Goal: Transaction & Acquisition: Purchase product/service

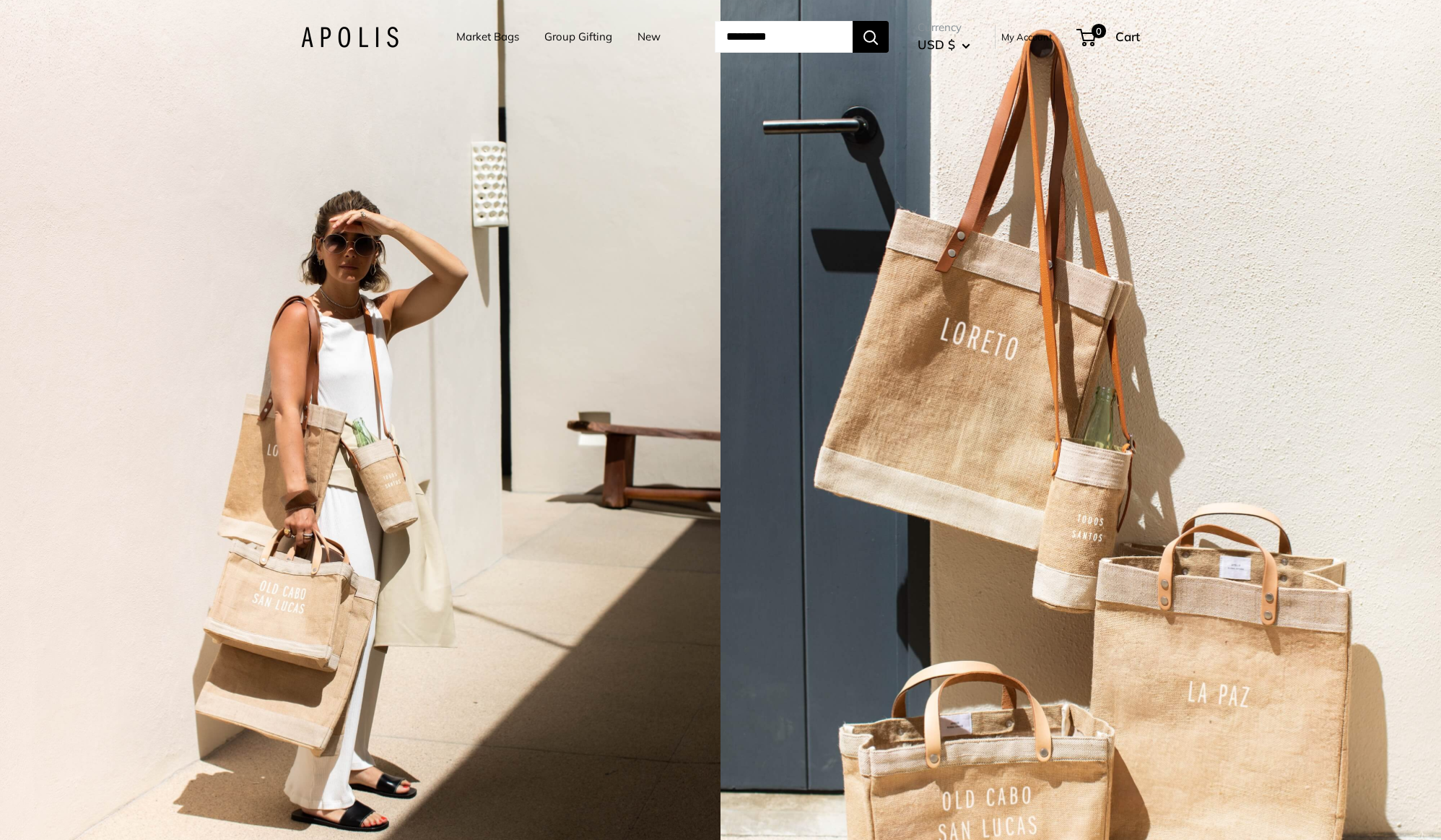
click at [483, 35] on link "Market Bags" at bounding box center [487, 36] width 63 height 20
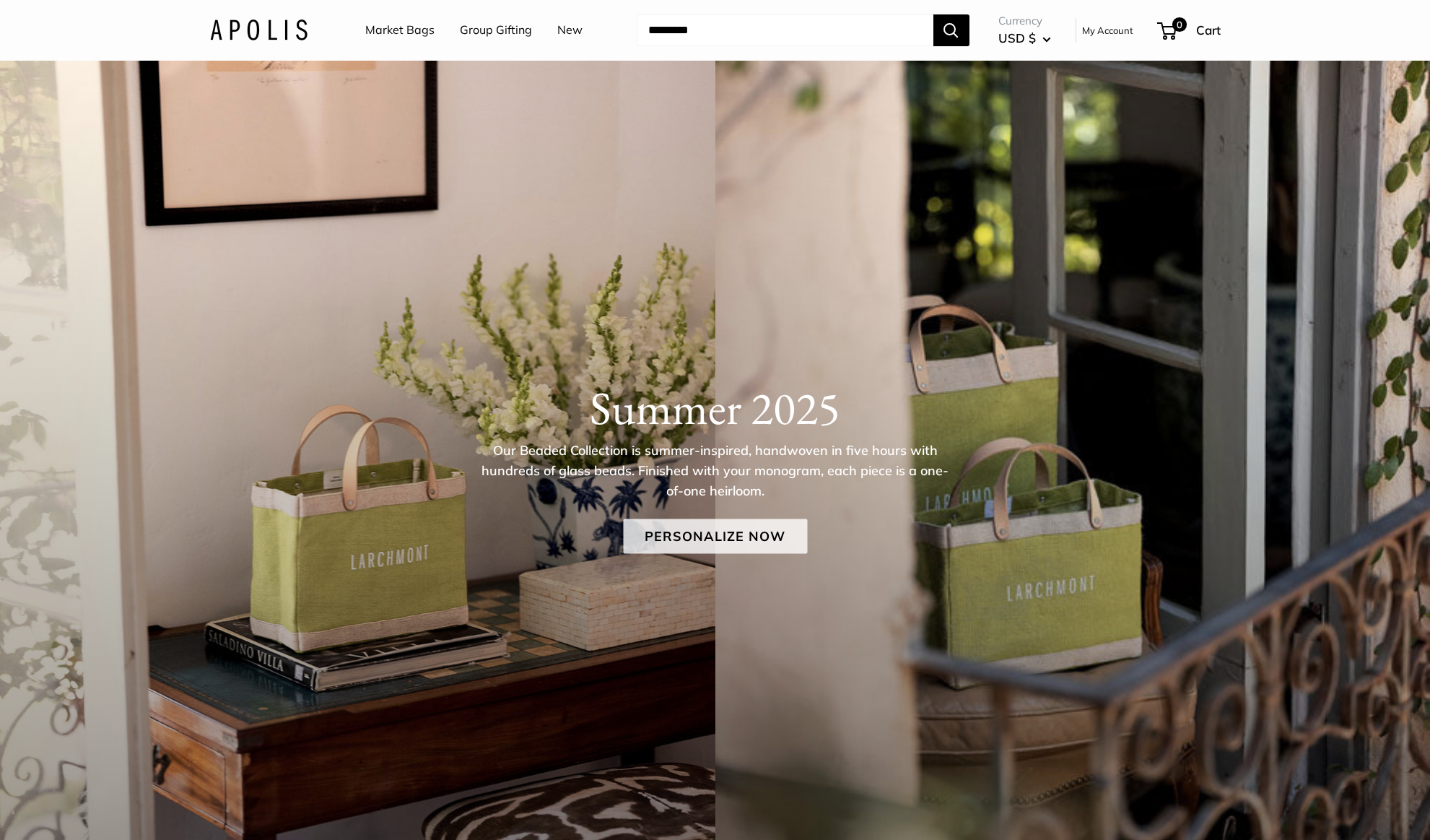
click at [724, 532] on link "Personalize Now" at bounding box center [715, 536] width 184 height 35
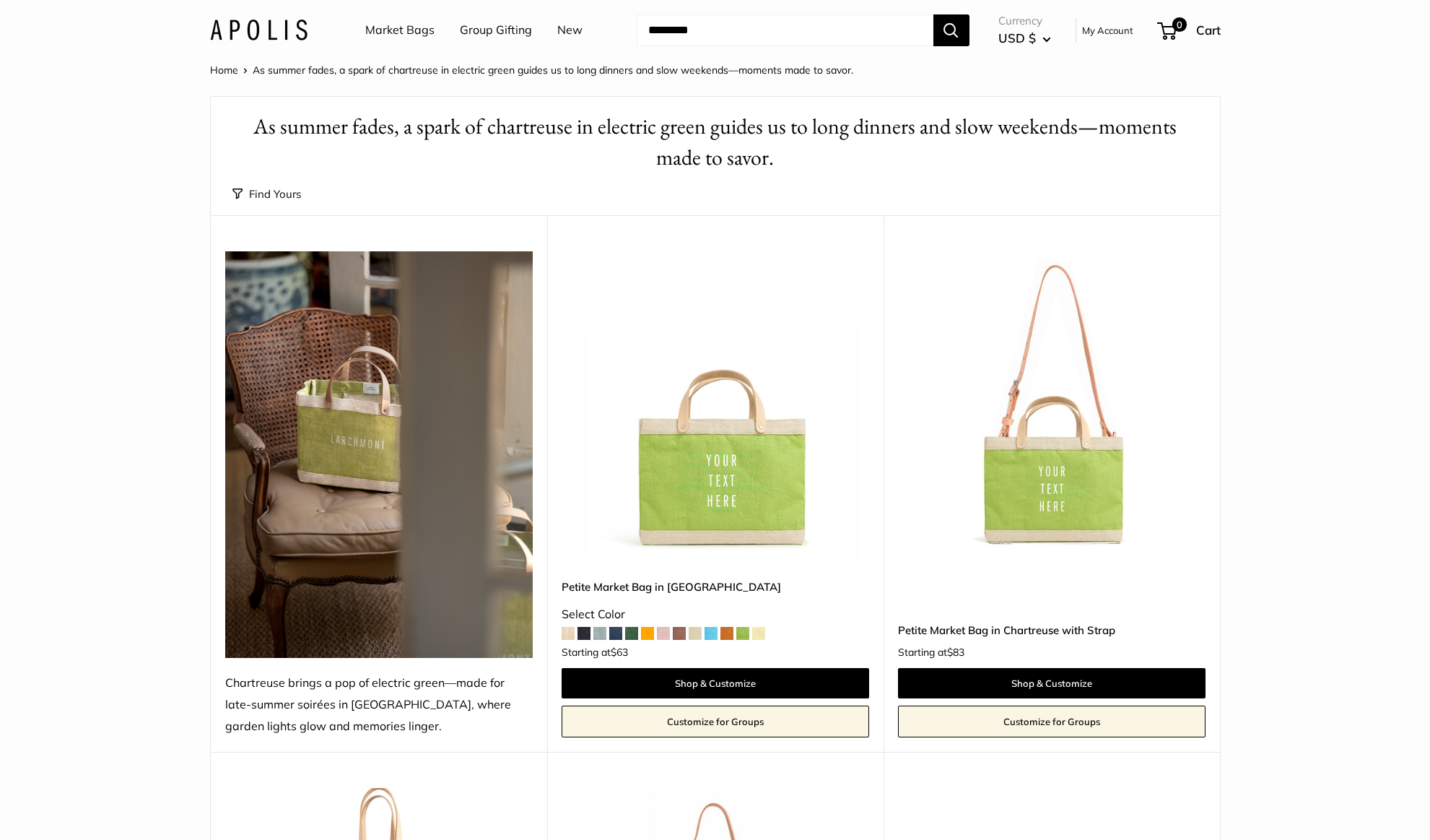
click at [390, 25] on link "Market Bags" at bounding box center [400, 30] width 69 height 22
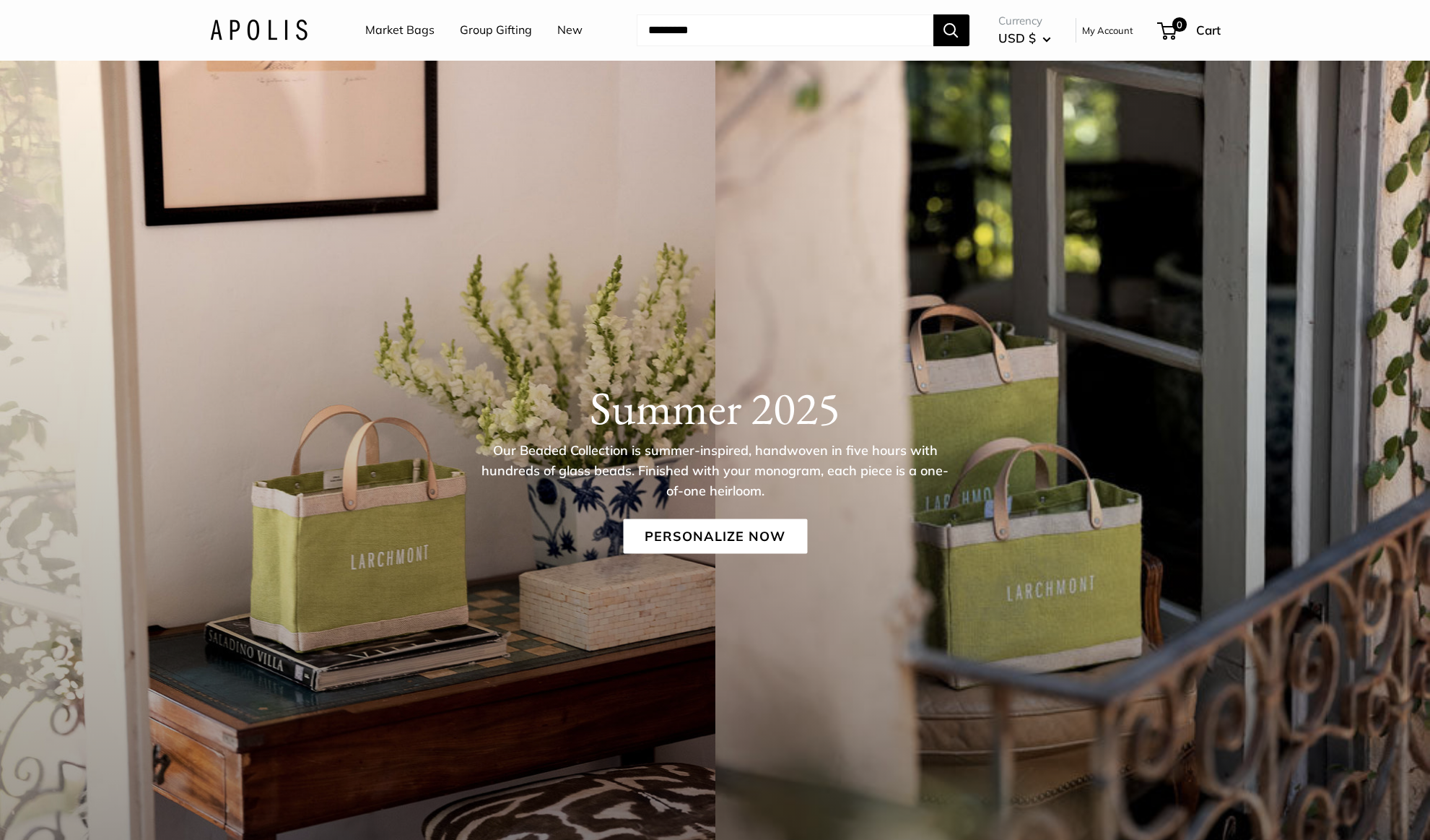
click at [425, 30] on link "Market Bags" at bounding box center [400, 30] width 69 height 22
click at [686, 33] on input "Search..." at bounding box center [786, 30] width 297 height 32
type input "**********"
click at [934, 15] on button "Search" at bounding box center [952, 30] width 36 height 32
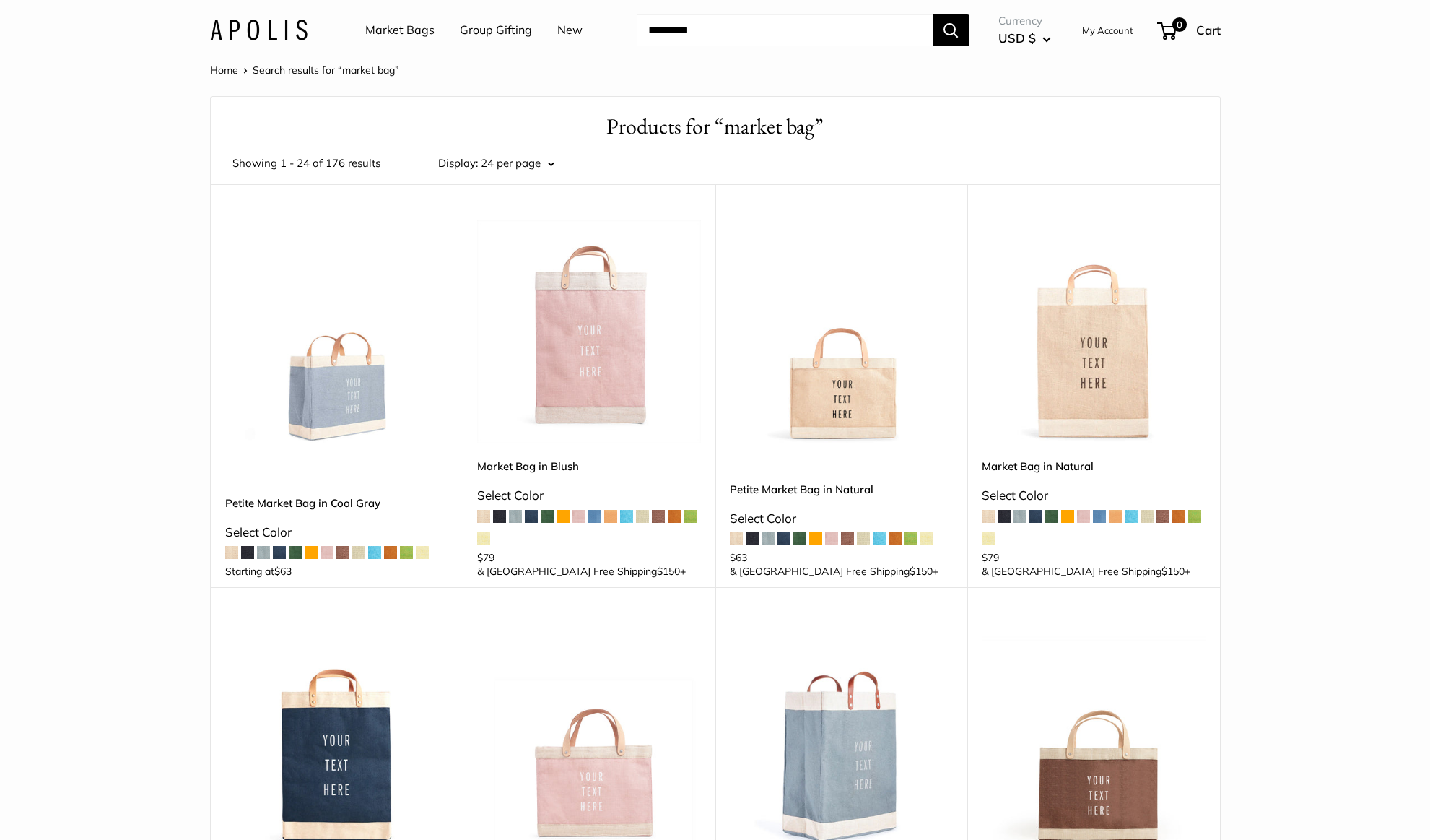
click at [1050, 468] on link "Market Bag in Natural" at bounding box center [1094, 466] width 224 height 16
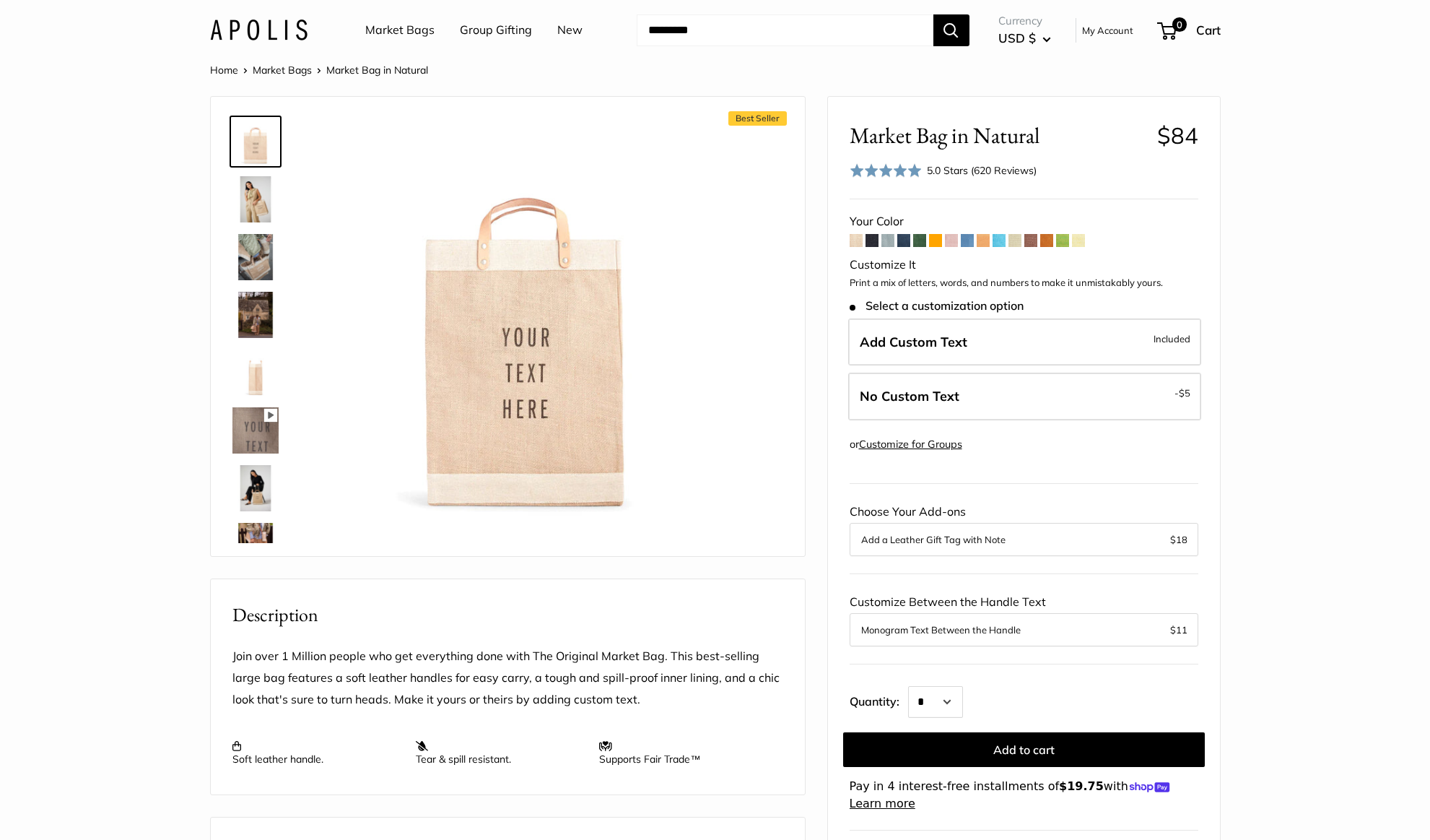
click at [257, 189] on img at bounding box center [255, 199] width 46 height 46
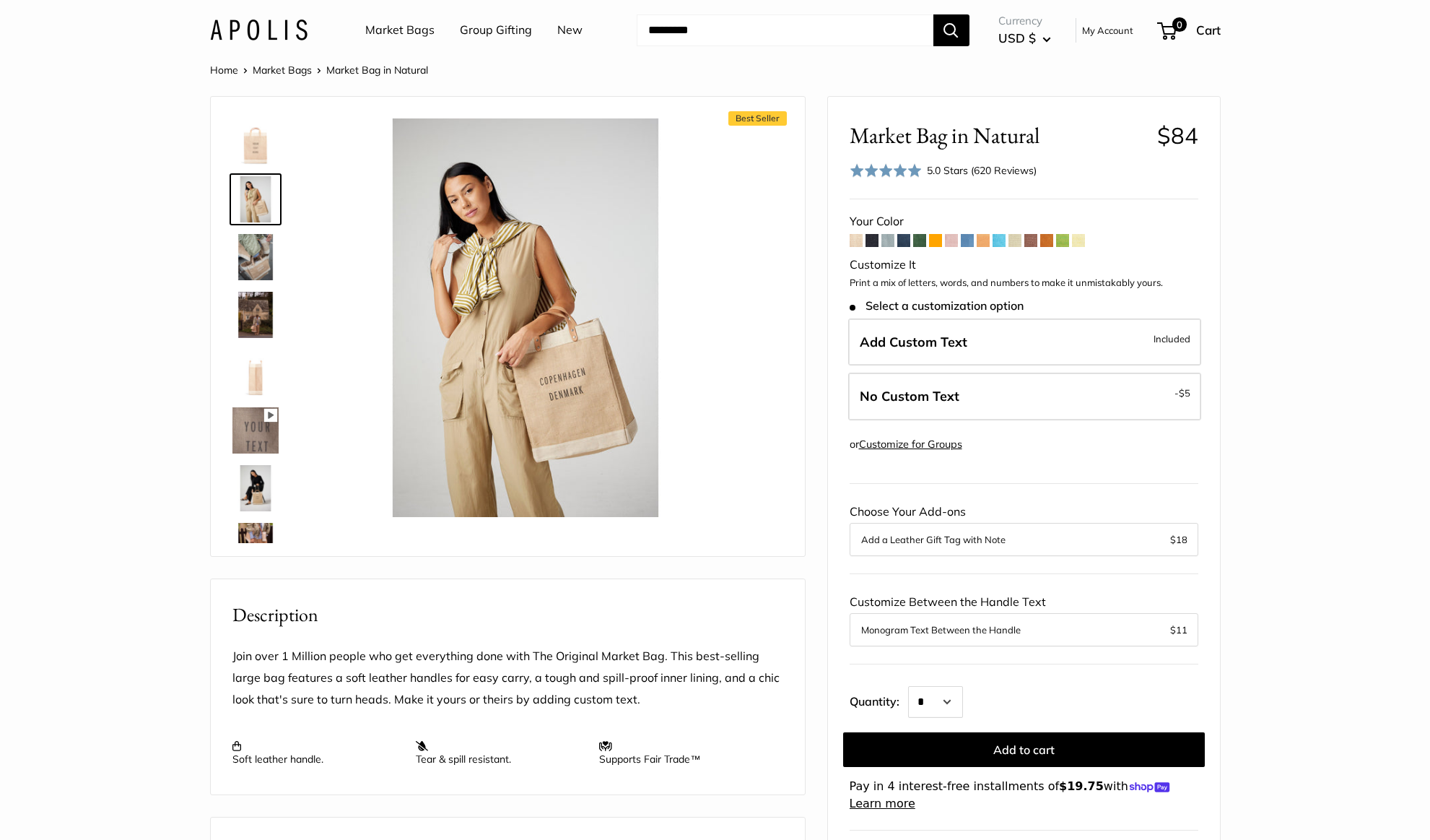
click at [240, 250] on img at bounding box center [255, 257] width 46 height 46
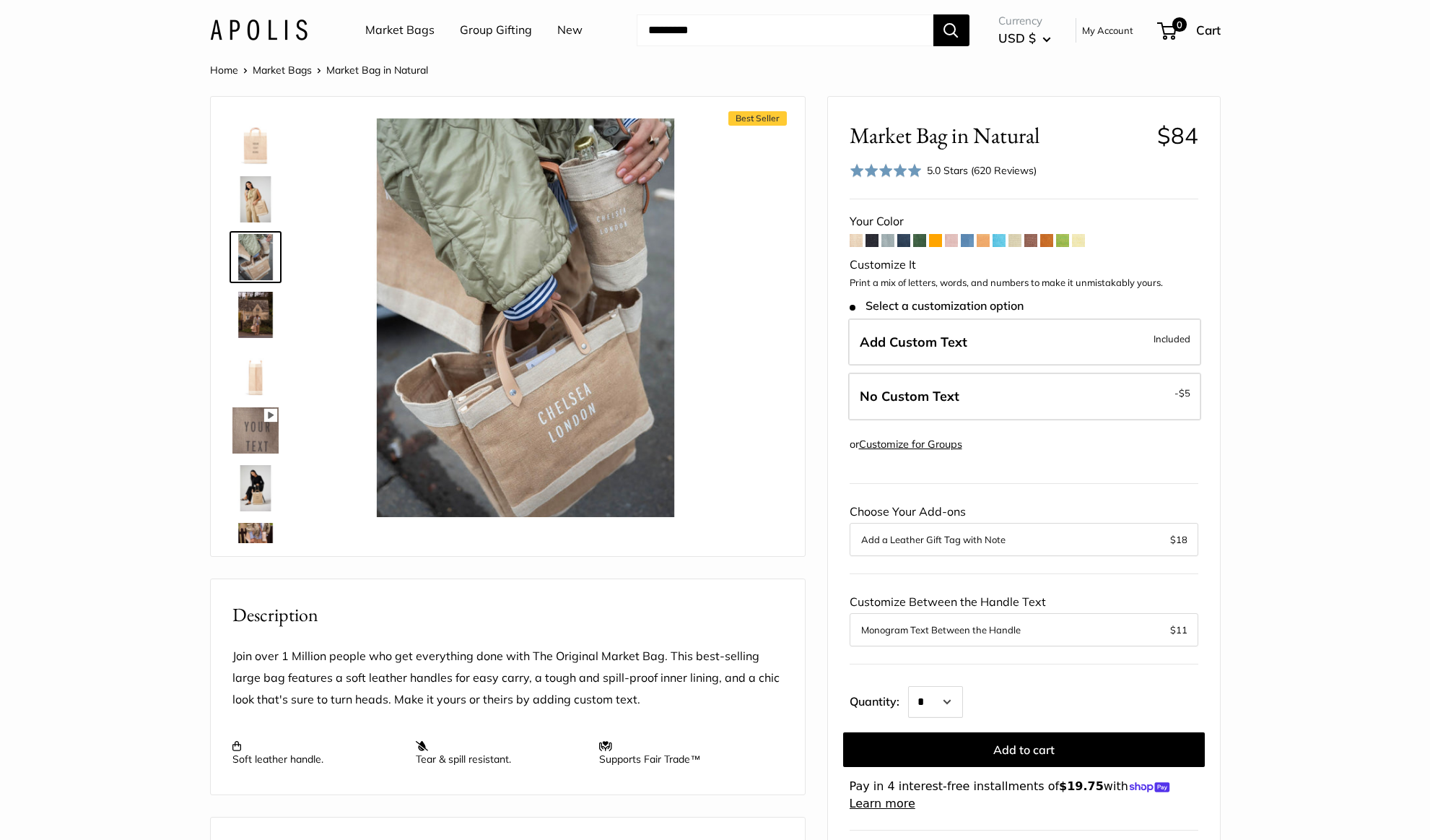
click at [242, 293] on img at bounding box center [255, 314] width 46 height 46
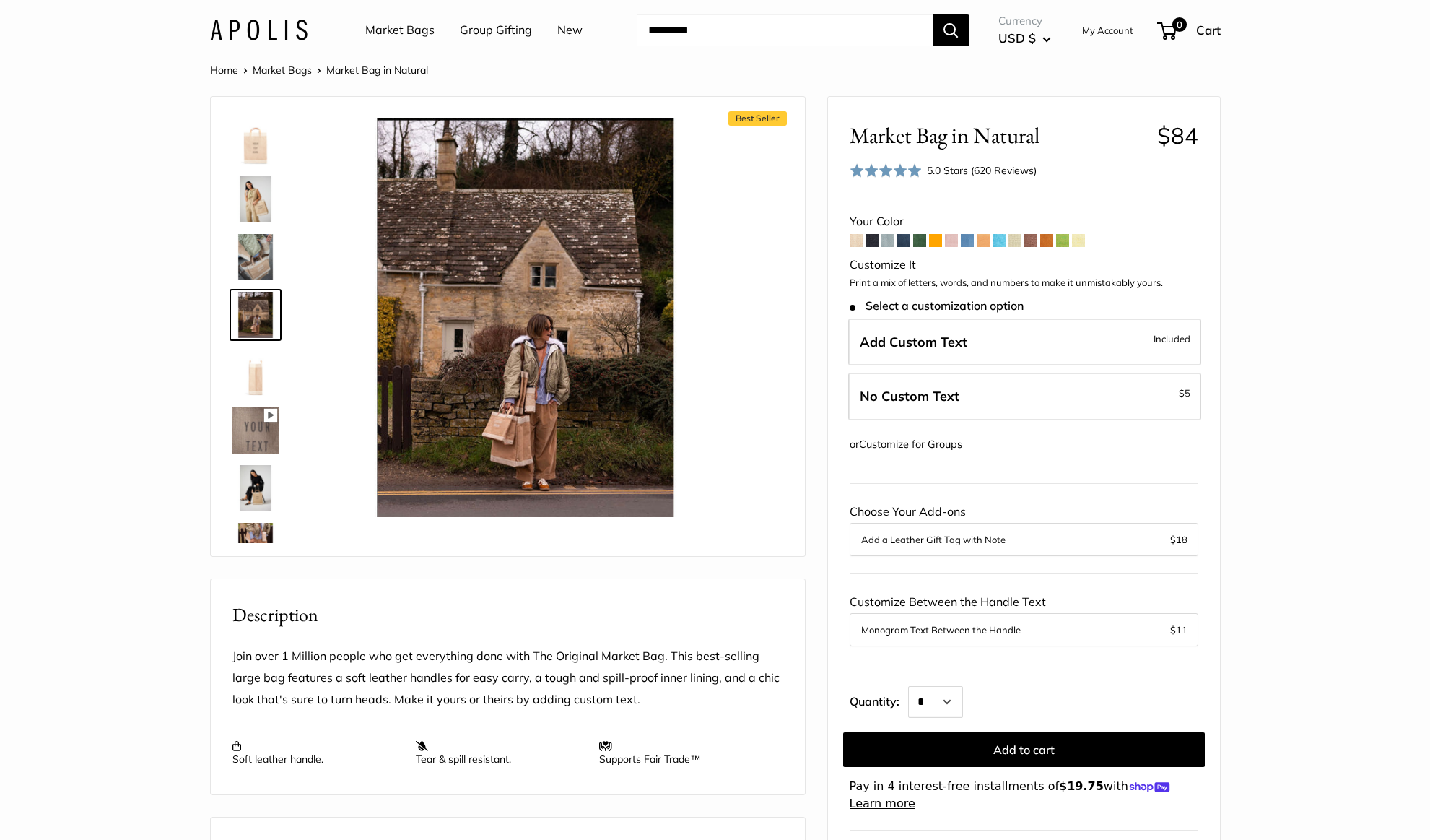
click at [254, 361] on img at bounding box center [255, 372] width 46 height 46
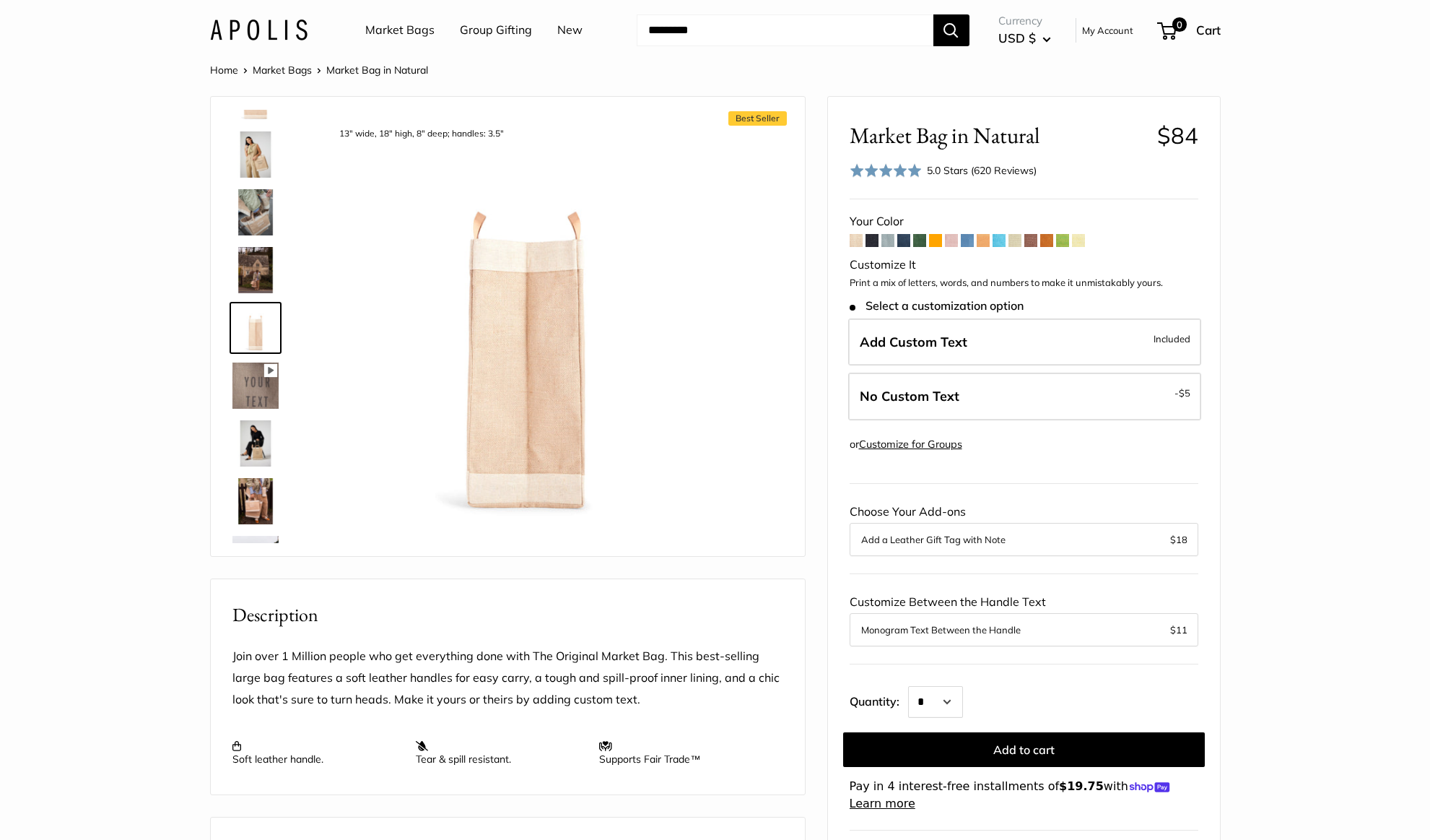
click at [254, 389] on img at bounding box center [255, 385] width 46 height 46
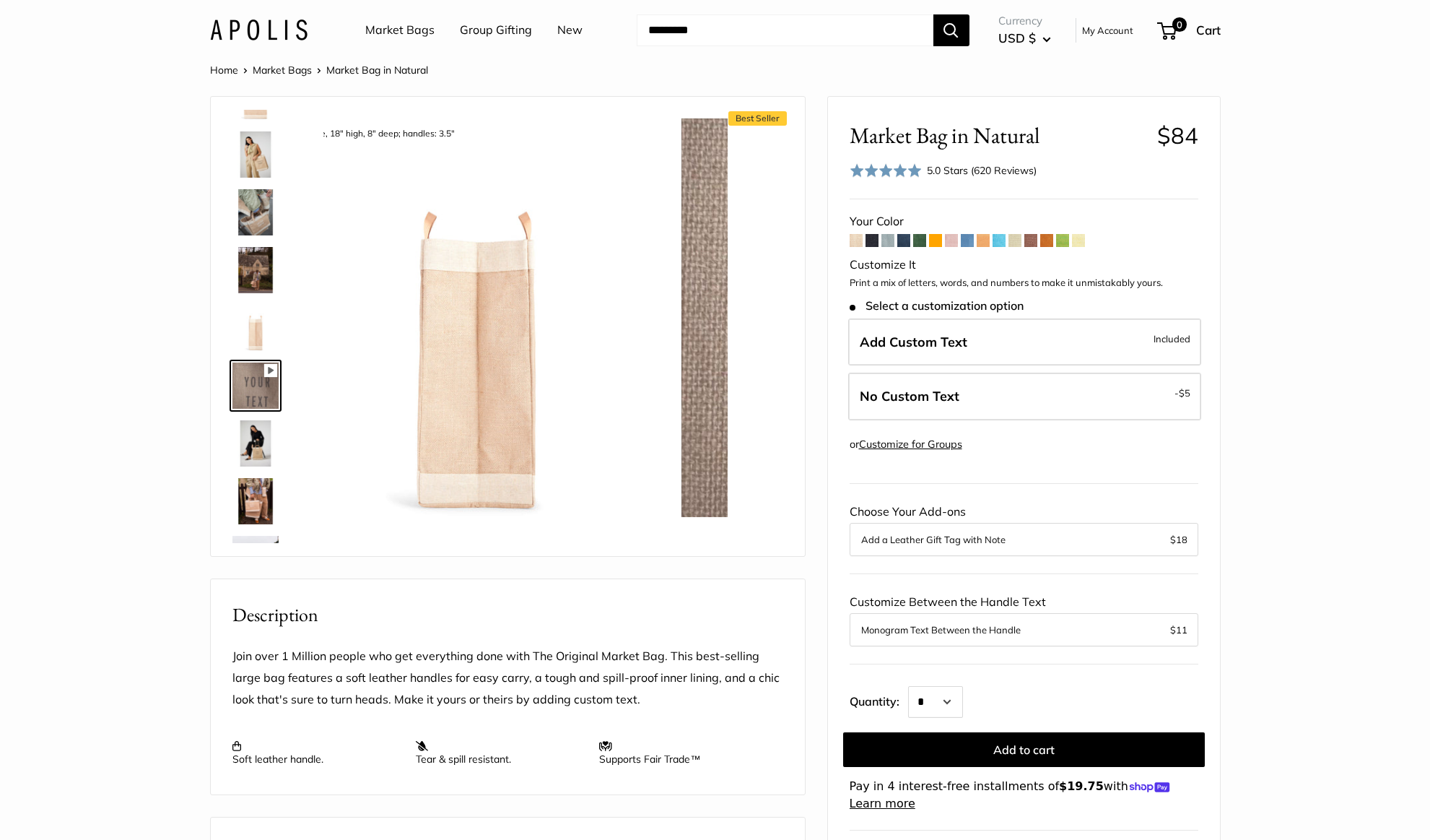
scroll to position [103, 0]
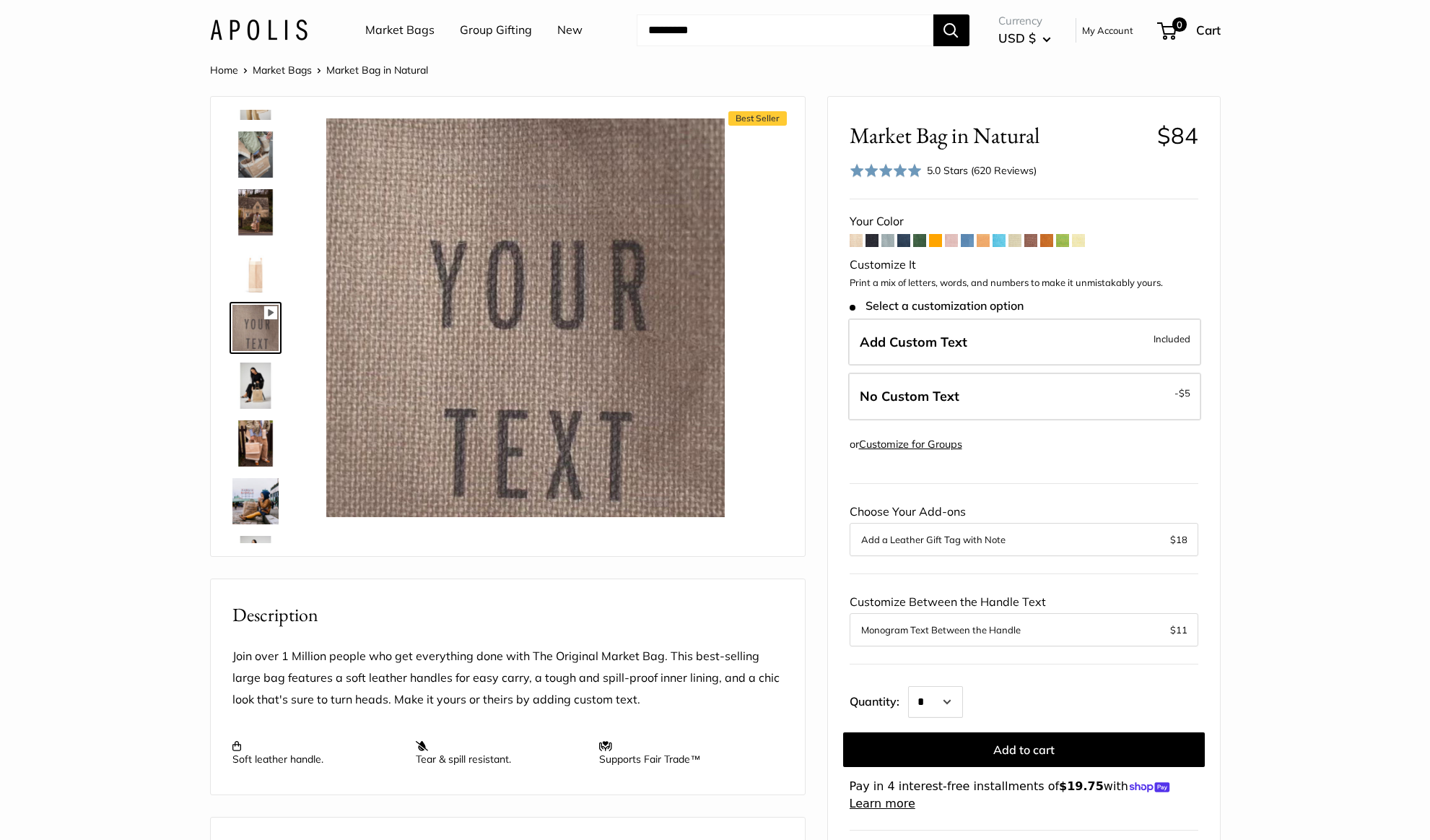
click at [247, 382] on img at bounding box center [255, 385] width 46 height 46
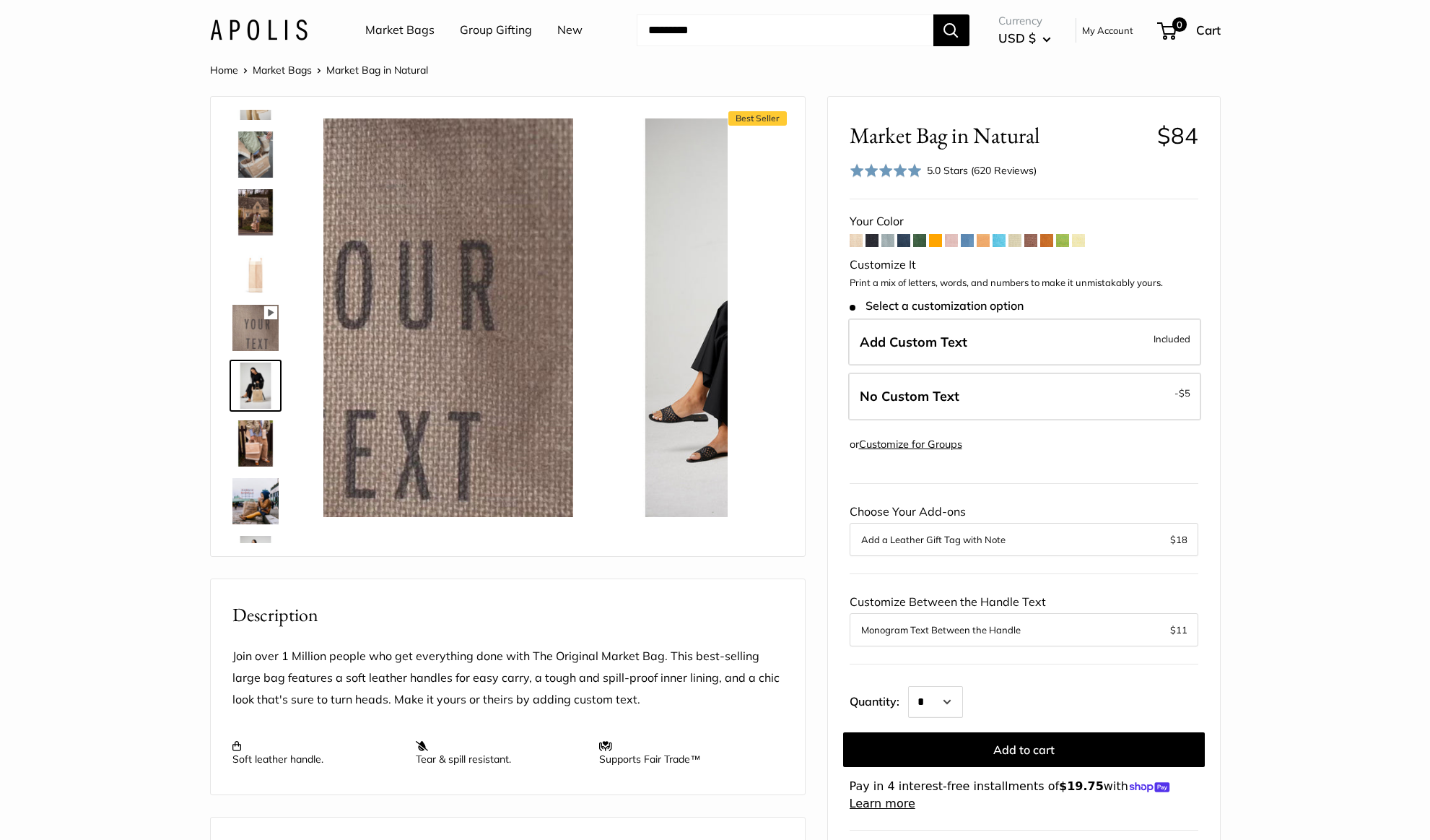
scroll to position [160, 0]
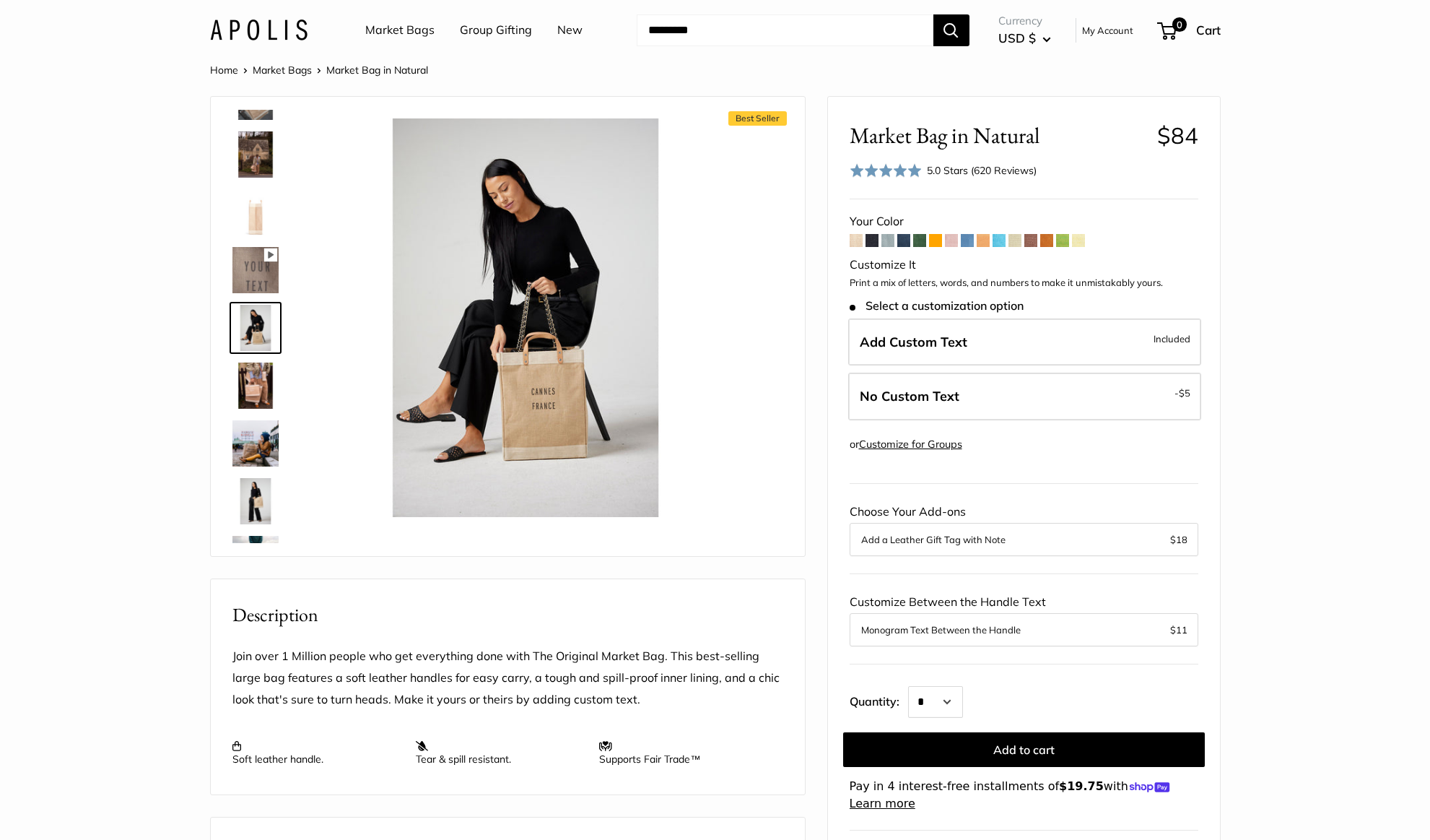
type input "*****"
click at [253, 453] on img at bounding box center [255, 443] width 46 height 46
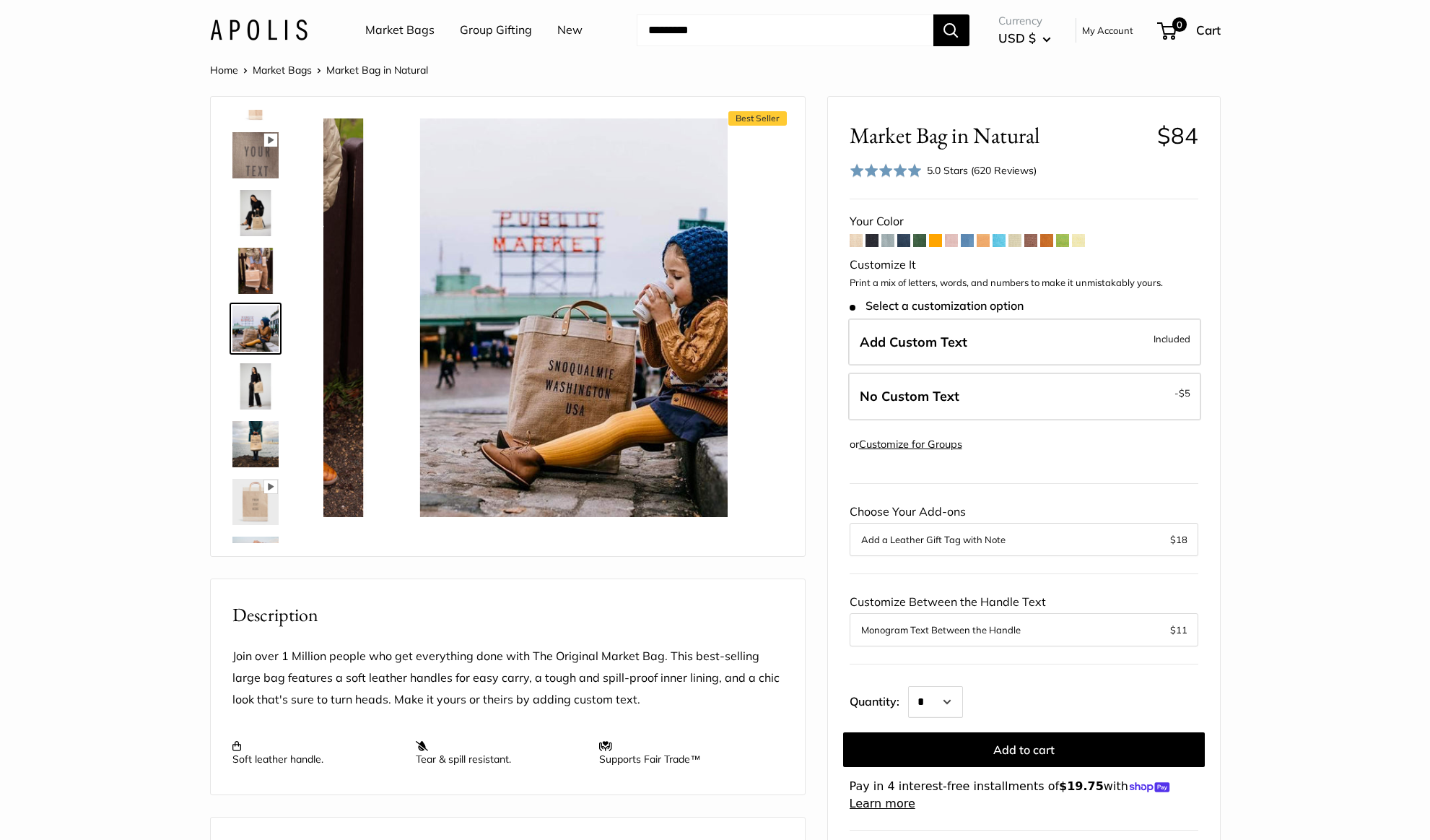
scroll to position [276, 0]
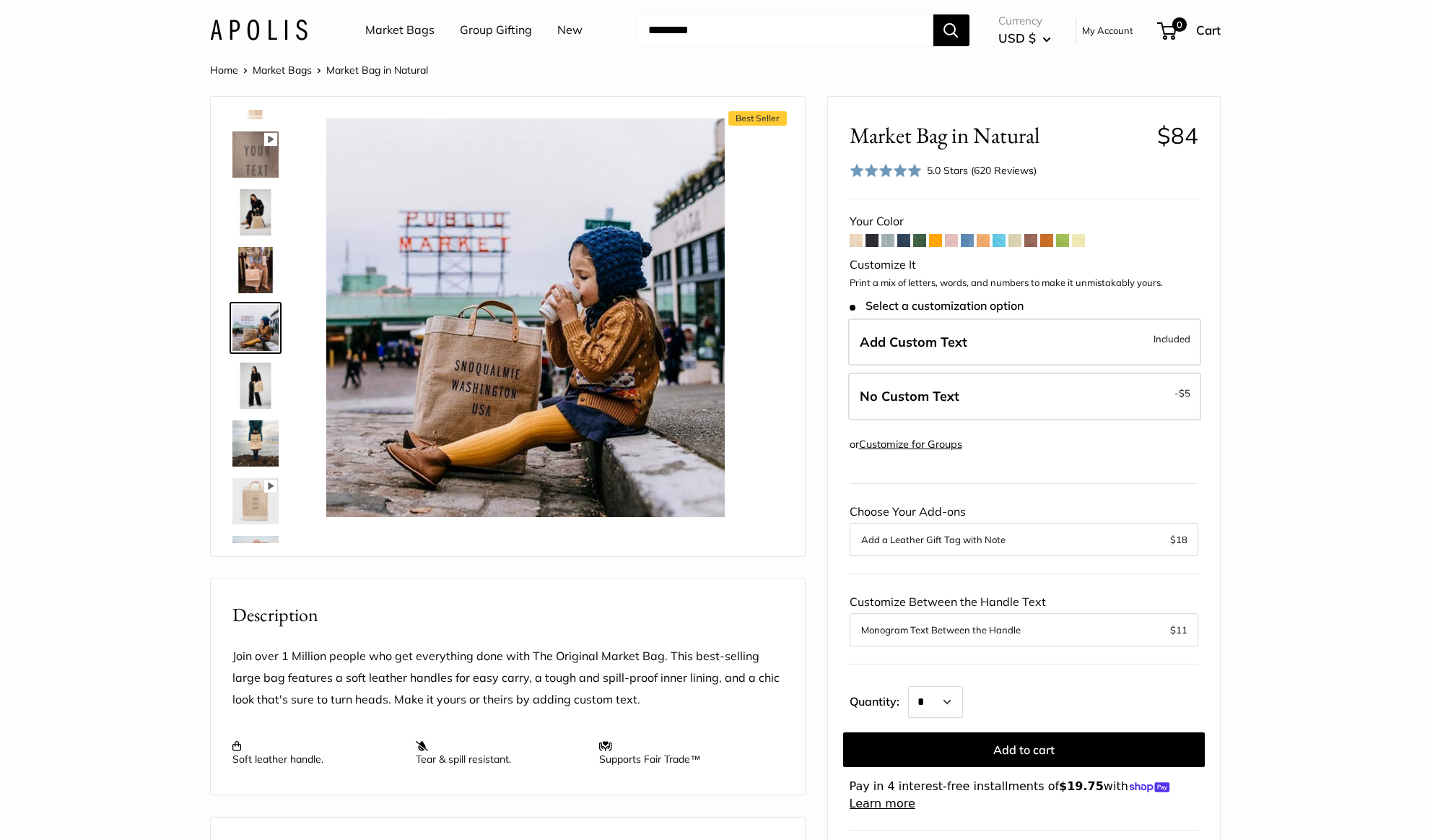
click at [254, 491] on img at bounding box center [255, 501] width 46 height 46
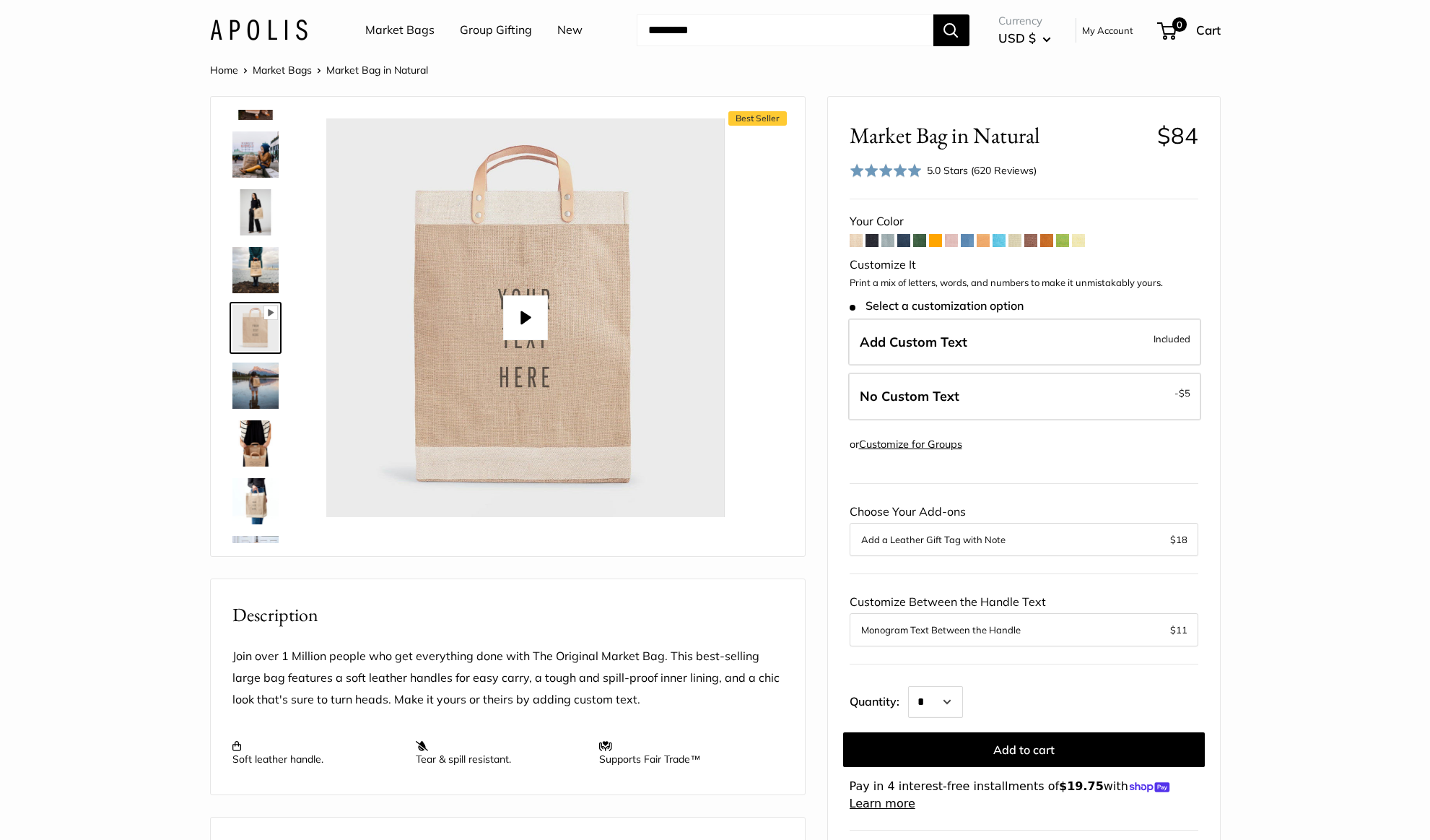
scroll to position [738, 0]
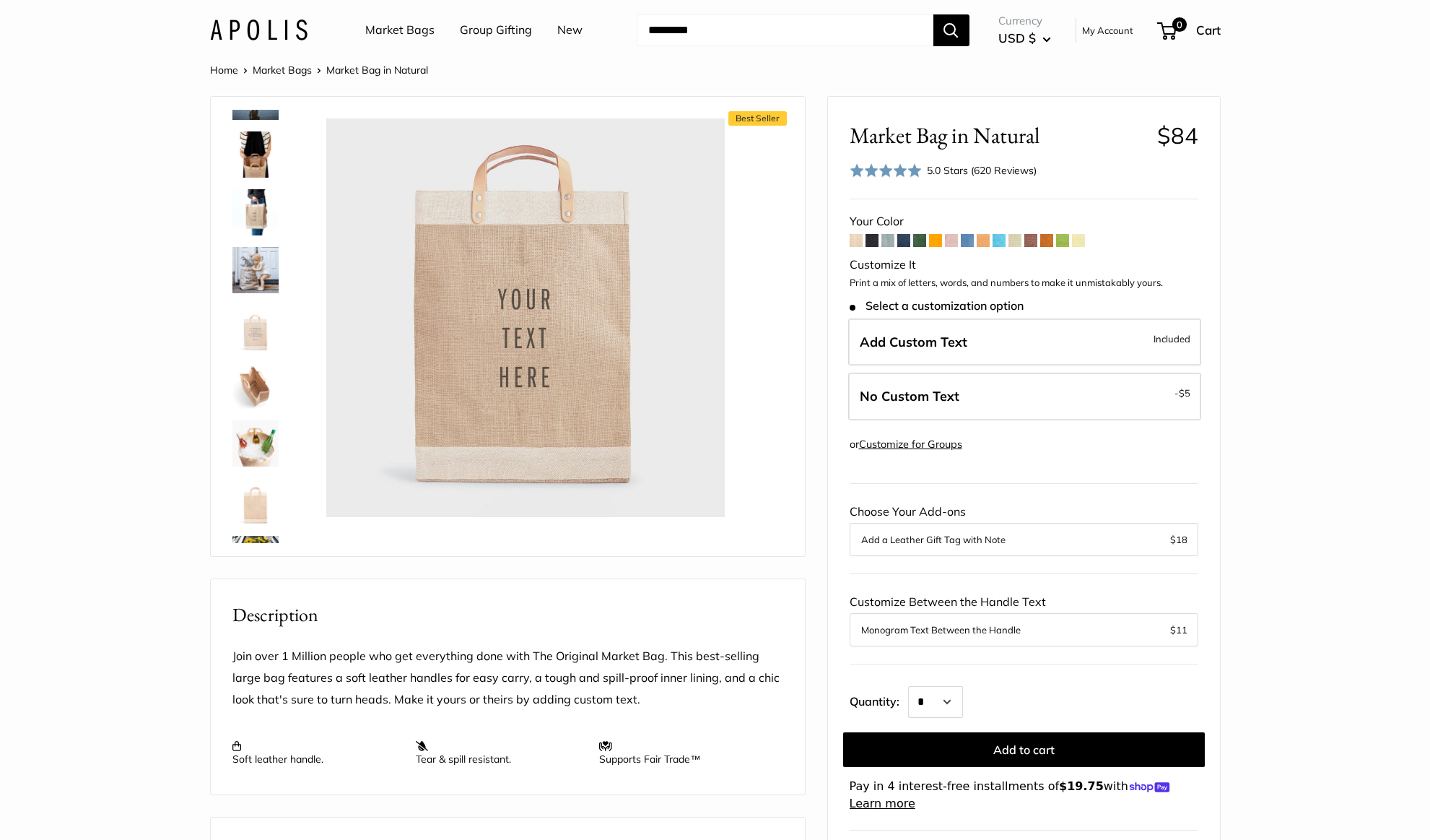
click at [255, 338] on img at bounding box center [255, 328] width 46 height 46
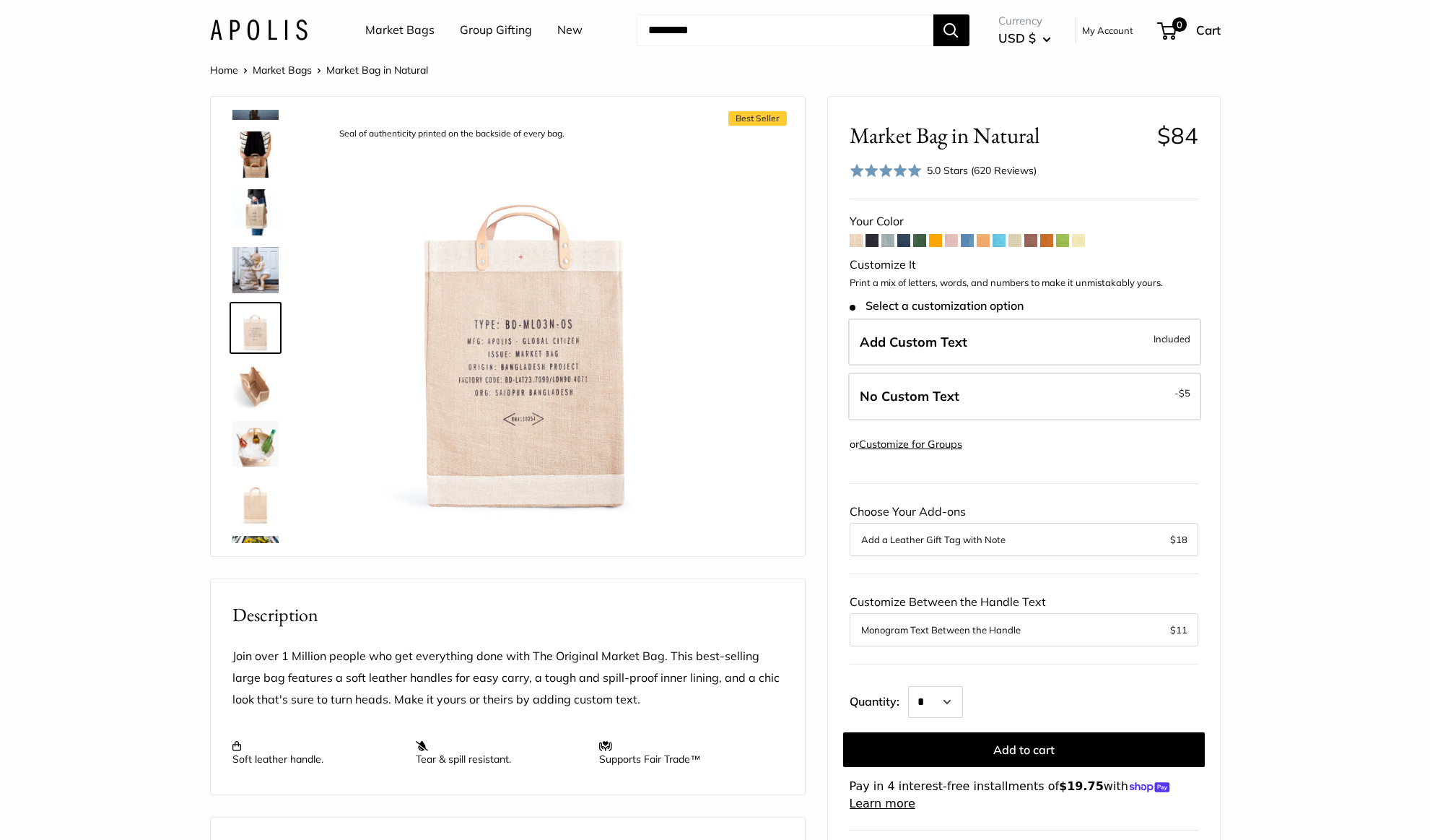
type input "*****"
click at [243, 282] on img at bounding box center [255, 269] width 46 height 46
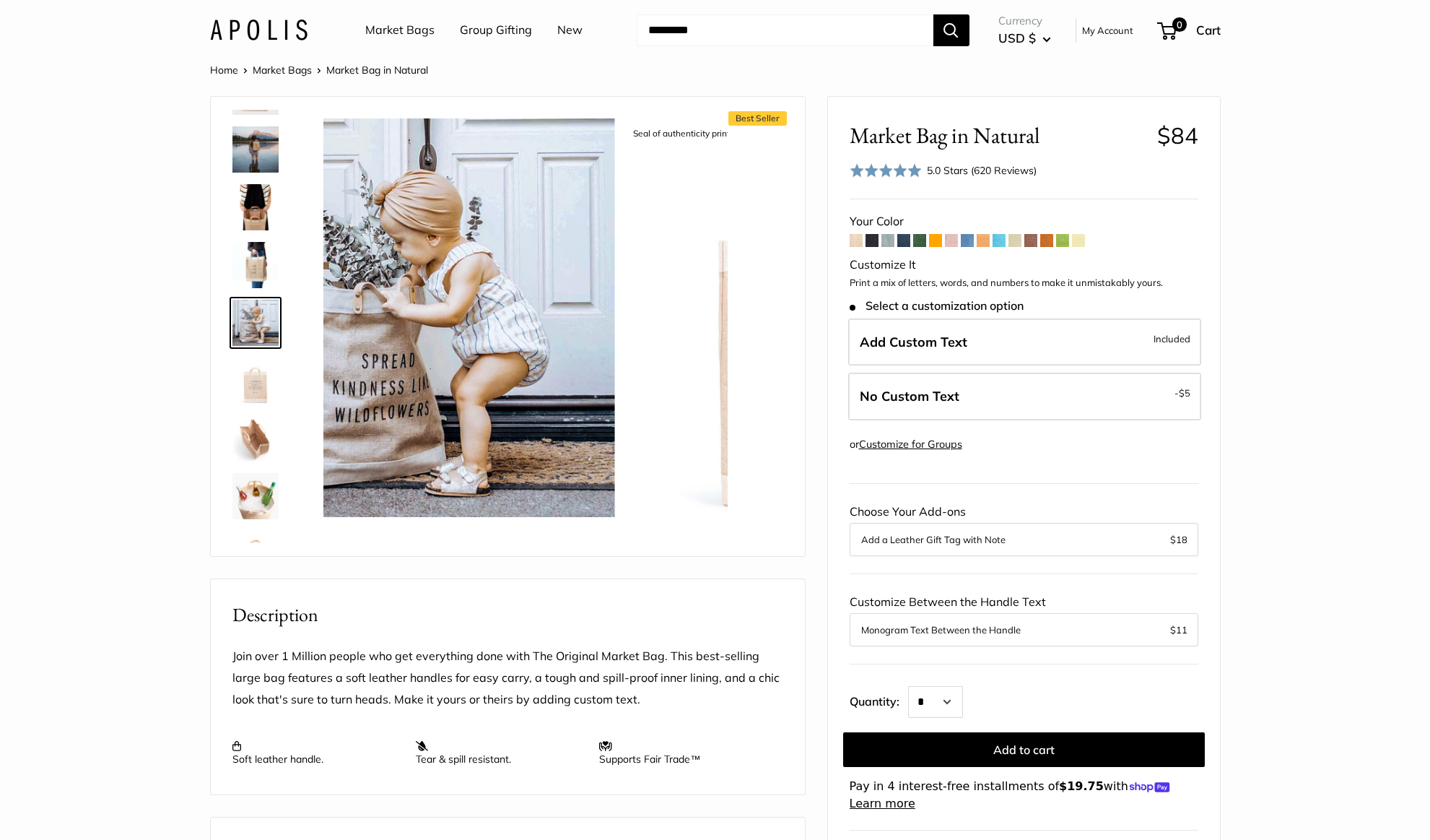
scroll to position [680, 0]
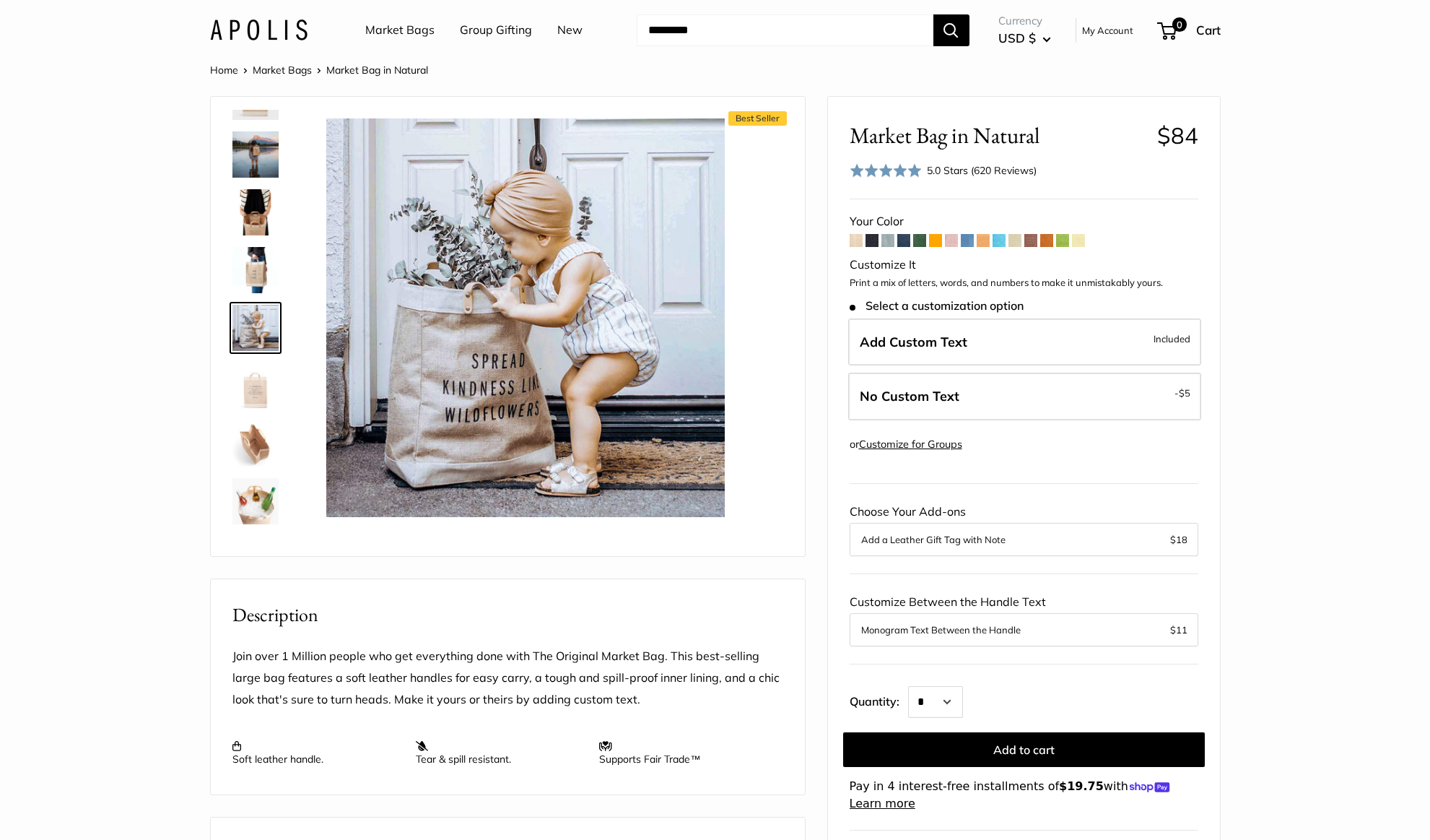
click at [257, 337] on img at bounding box center [255, 328] width 46 height 46
click at [255, 330] on img at bounding box center [255, 328] width 46 height 46
click at [248, 391] on img at bounding box center [255, 385] width 46 height 46
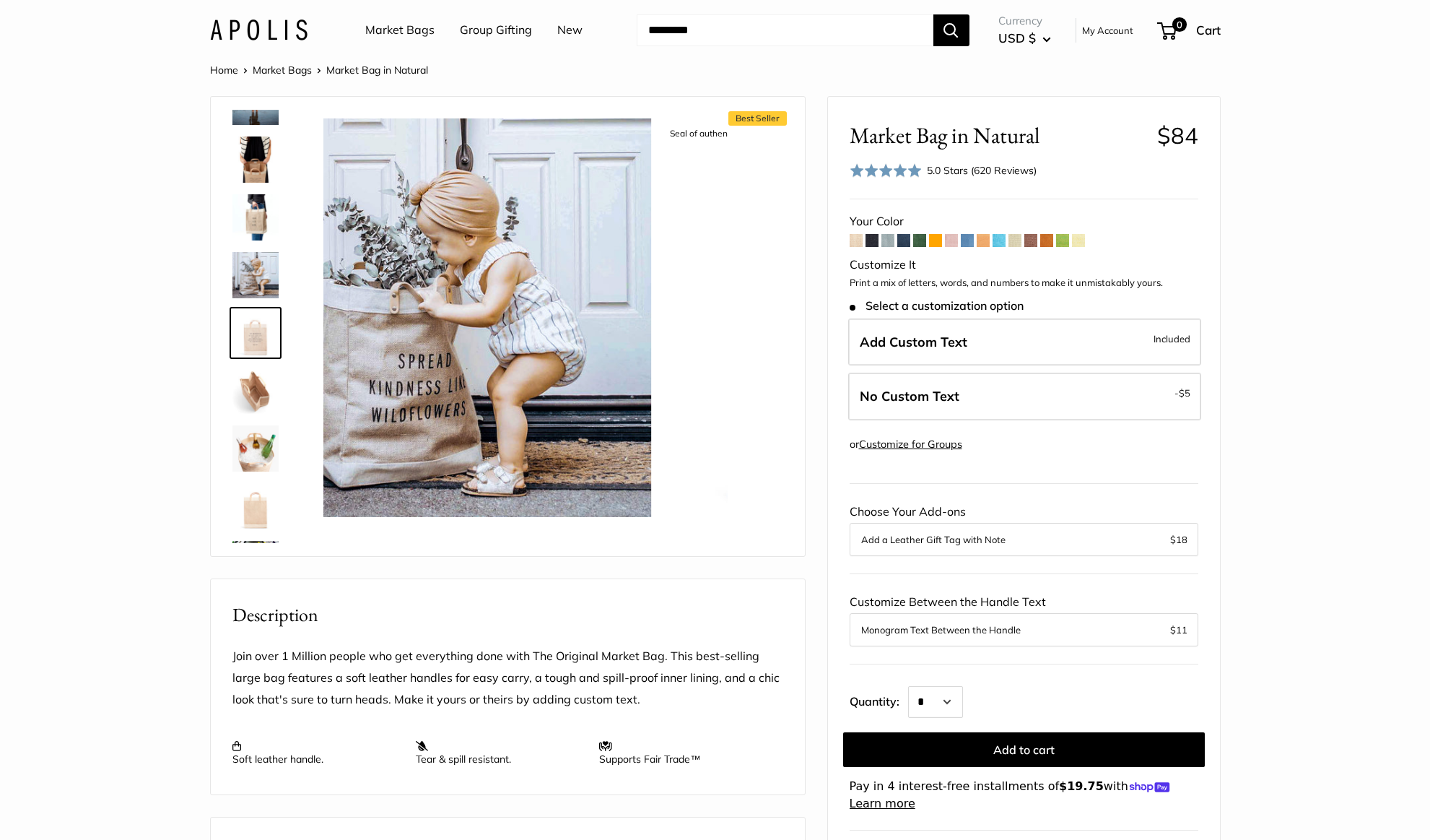
scroll to position [738, 0]
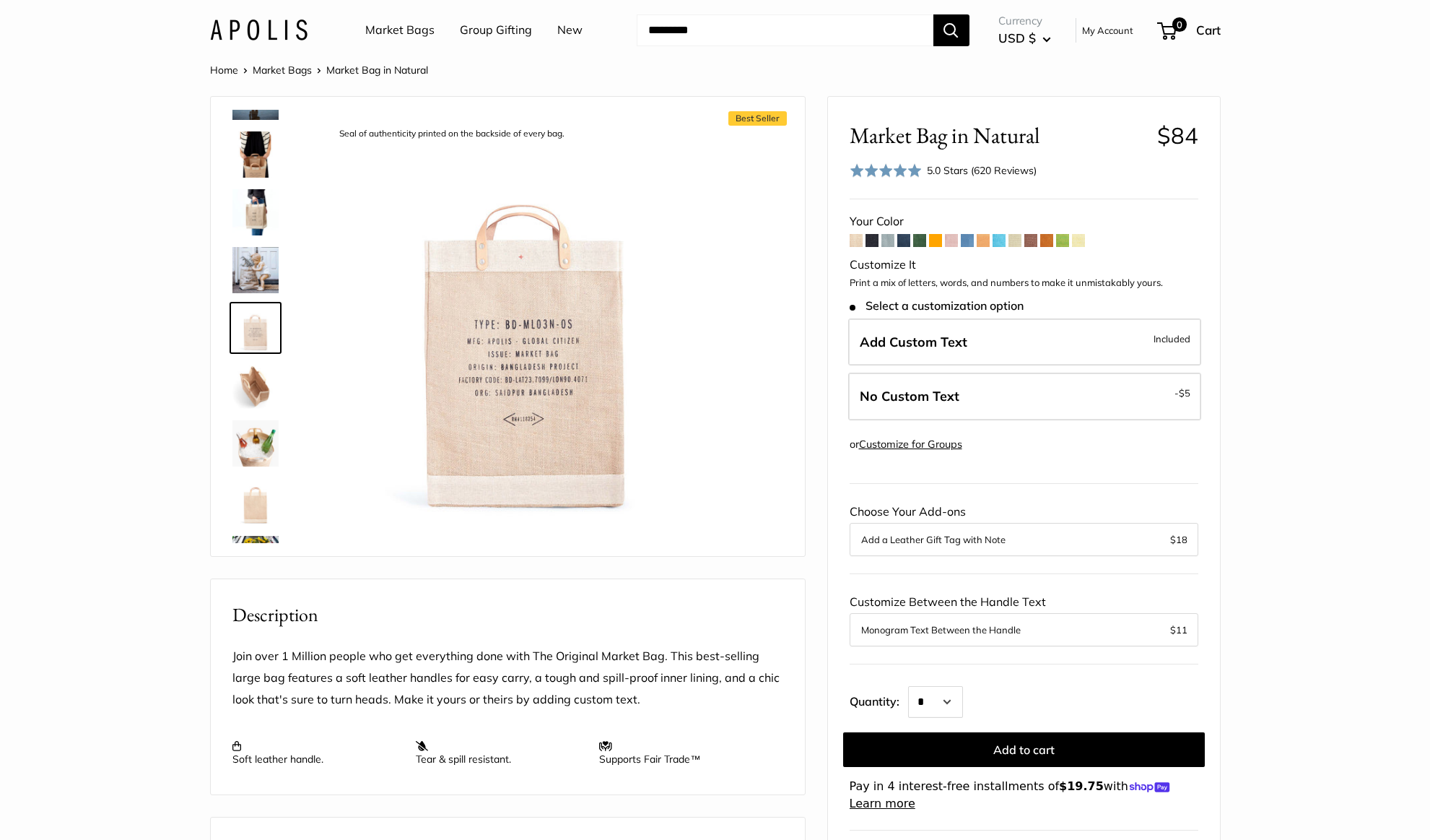
click at [252, 462] on img at bounding box center [255, 443] width 46 height 46
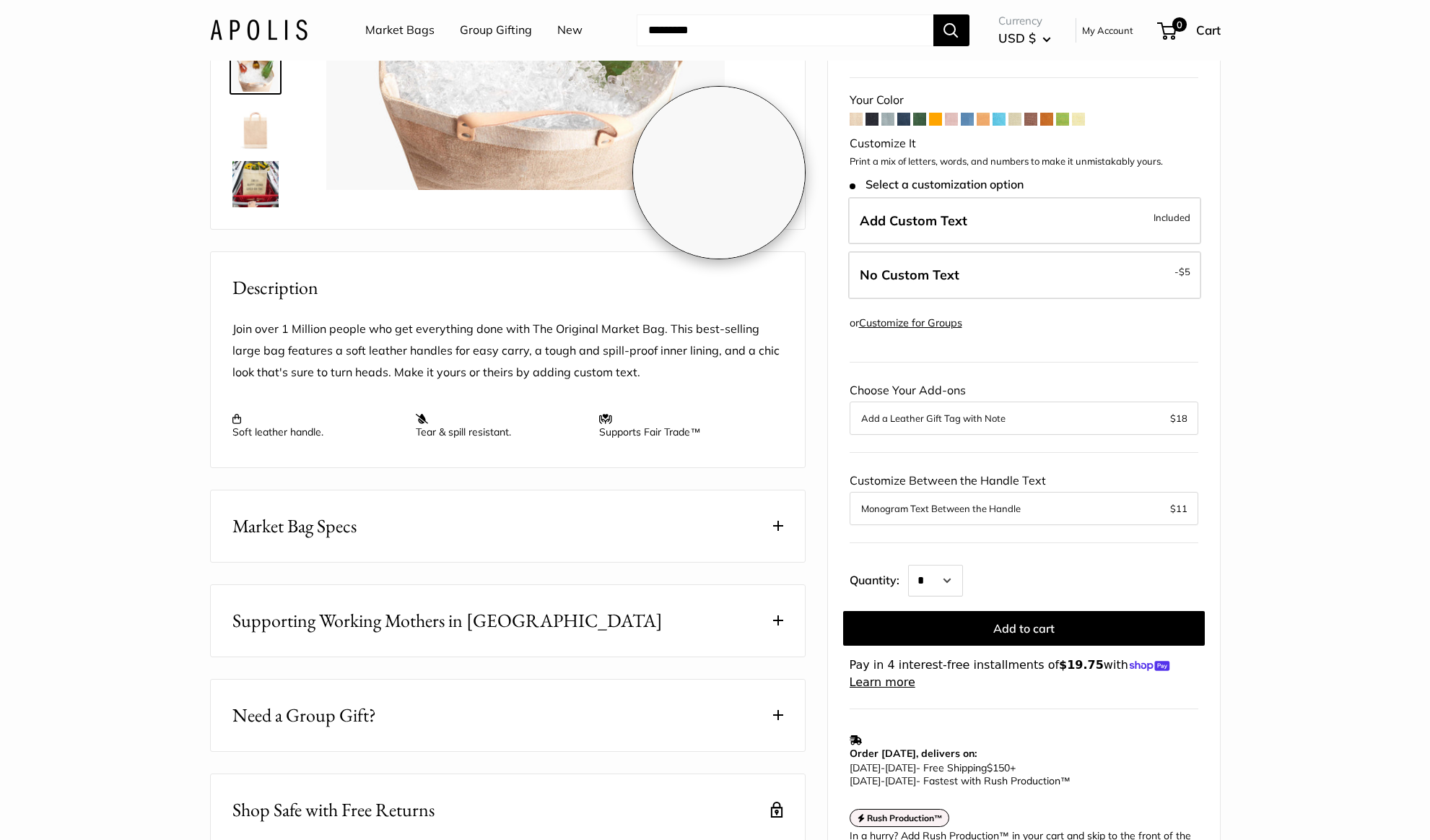
scroll to position [72, 0]
